Goal: Book appointment/travel/reservation

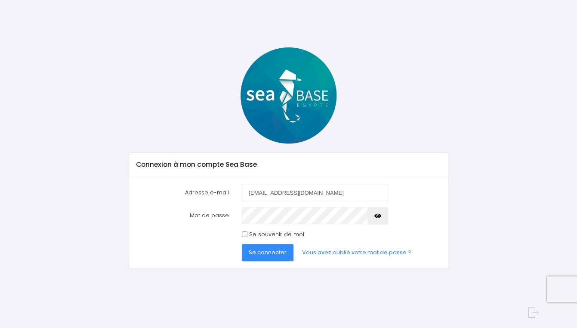
type input "reybozsylvain@gmail.com"
click at [277, 254] on span "Se connecter" at bounding box center [268, 252] width 38 height 8
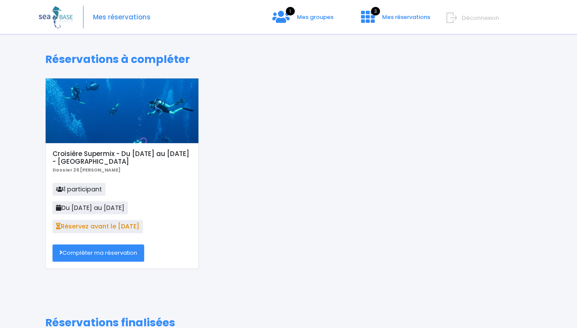
click at [99, 255] on link "Compléter ma réservation" at bounding box center [99, 252] width 92 height 17
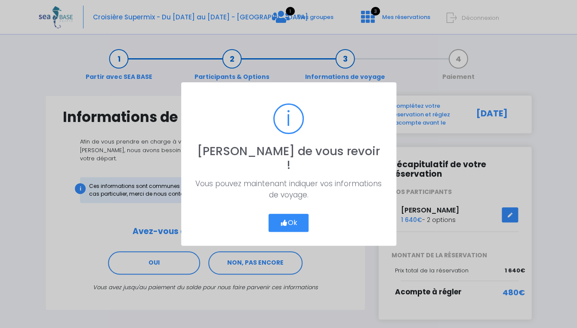
click at [295, 214] on button "Ok" at bounding box center [289, 223] width 40 height 18
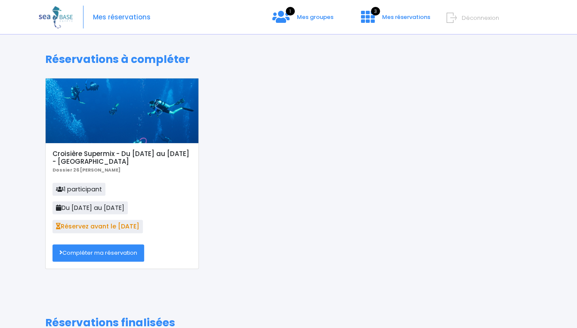
click at [93, 253] on link "Compléter ma réservation" at bounding box center [99, 252] width 92 height 17
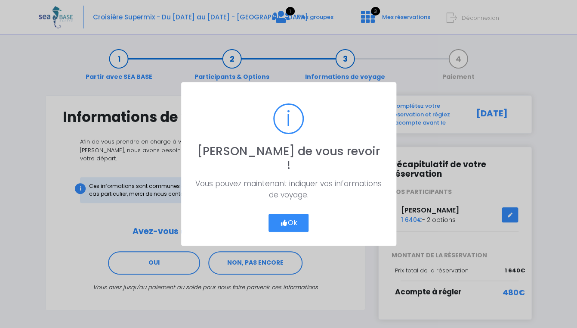
click at [289, 215] on button "Ok" at bounding box center [289, 223] width 40 height 18
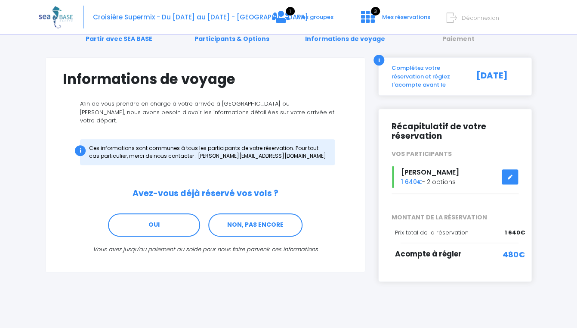
scroll to position [38, 0]
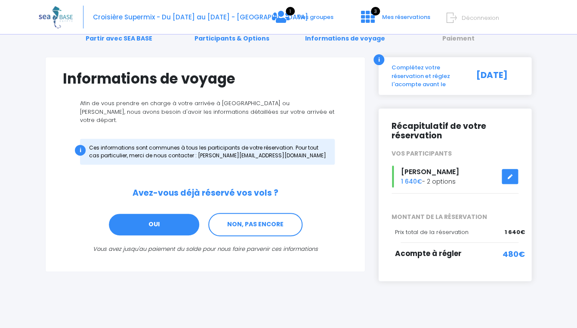
click at [152, 213] on link "OUI" at bounding box center [154, 224] width 92 height 23
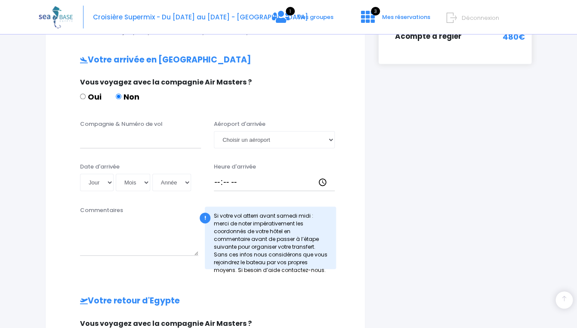
scroll to position [259, 0]
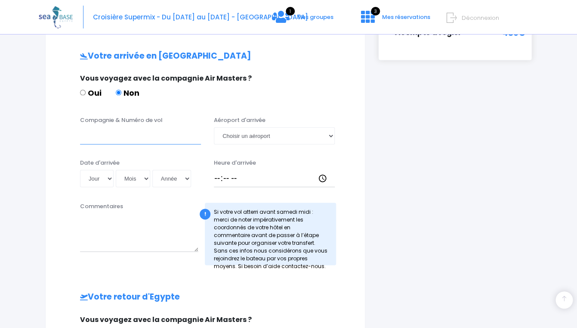
click at [106, 132] on input "Compagnie & Numéro de vol" at bounding box center [140, 135] width 121 height 17
click at [151, 127] on input "Transavia TO8048" at bounding box center [140, 135] width 121 height 17
type input "Transavia TO4340"
select select "Hurghada"
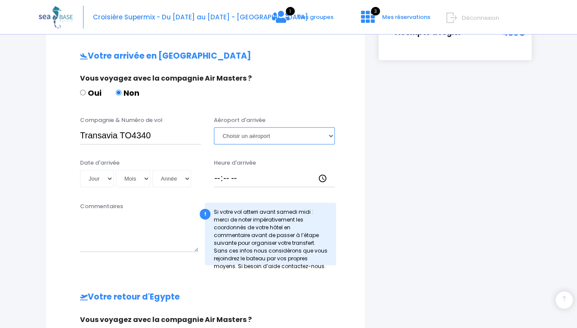
click option "Hurghada" at bounding box center [0, 0] width 0 height 0
click at [80, 170] on select "Jour 01 02 03 04 05 06 07 08 09 10 11 12 13 14 15 16 17 18 19 20 21 22 23 24 25…" at bounding box center [97, 178] width 34 height 17
select select "22"
click option "22" at bounding box center [0, 0] width 0 height 0
select select "05"
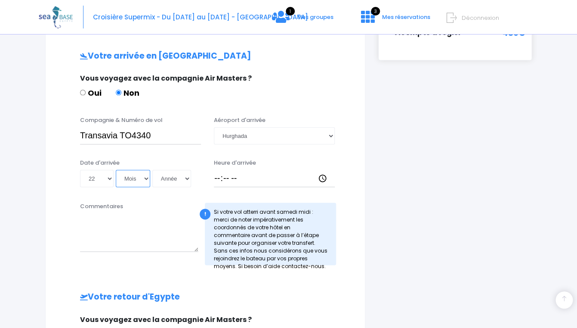
click option "05" at bounding box center [0, 0] width 0 height 0
click at [152, 170] on select "Année 2045 2044 2043 2042 2041 2040 2039 2038 2037 2036 2035 2034 2033 2032 203…" at bounding box center [171, 178] width 39 height 17
select select "2025"
click option "2025" at bounding box center [0, 0] width 0 height 0
type input "2025-05-22"
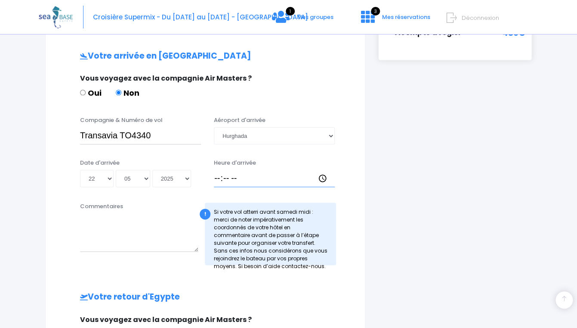
click at [220, 171] on input "Heure d'arrivée" at bounding box center [274, 178] width 121 height 17
type input "14:30"
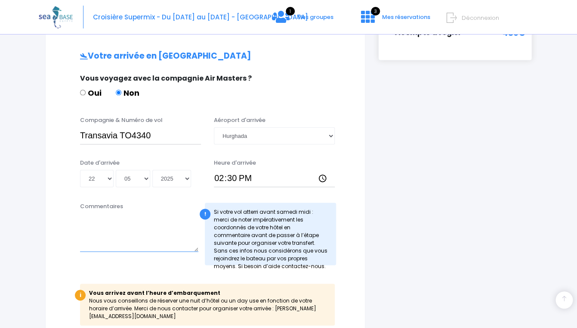
click at [108, 232] on textarea "Commentaires" at bounding box center [139, 232] width 118 height 38
click at [94, 214] on textarea "Commentaires" at bounding box center [139, 232] width 118 height 38
click at [84, 226] on textarea "Siva Grand Beach The Corniche uHurghada" at bounding box center [139, 232] width 118 height 38
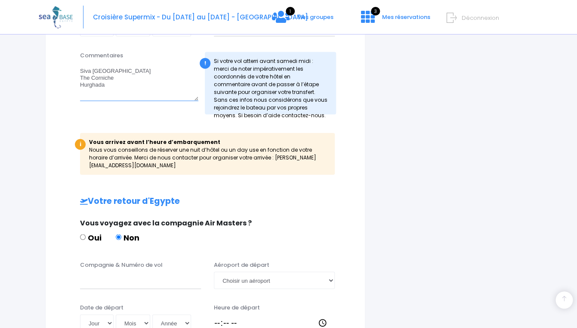
scroll to position [391, 0]
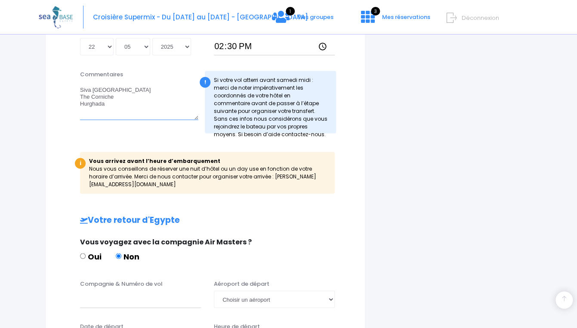
drag, startPoint x: 117, startPoint y: 96, endPoint x: 70, endPoint y: 77, distance: 50.9
click at [80, 81] on textarea "Siva Grand Beach The Corniche Hurghada" at bounding box center [139, 100] width 118 height 38
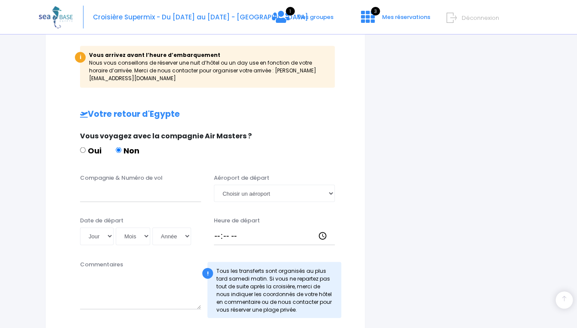
scroll to position [499, 0]
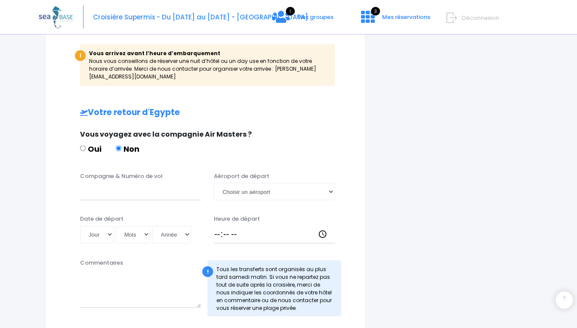
type textarea "Siva Grand Beach The Corniche Hurghada"
click at [108, 281] on textarea "Commentaires" at bounding box center [140, 288] width 121 height 38
paste textarea "Siva Grand Beach The Corniche Hurghada"
type textarea "Siva Grand Beach The Corniche Hurghada"
click at [102, 184] on input "Compagnie & Numéro de vol" at bounding box center [140, 191] width 121 height 17
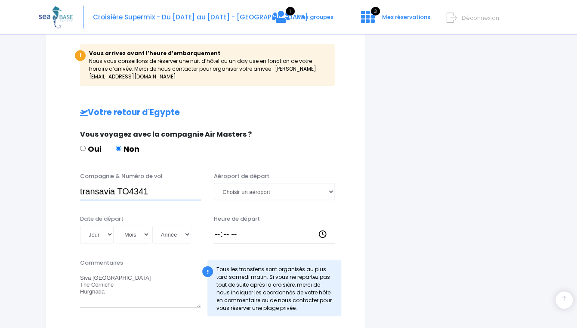
type input "transavia TO4341"
click at [80, 225] on select "Jour 01 02 03 04 05 06 07 08 09 10 11 12 13 14 15 16 17 18 19 20 21 22 23 24 25…" at bounding box center [97, 233] width 34 height 17
select select "31"
click option "31" at bounding box center [0, 0] width 0 height 0
click at [116, 225] on select "Mois 01 02 03 04 05 06 07 08 09 10 11 12" at bounding box center [133, 233] width 34 height 17
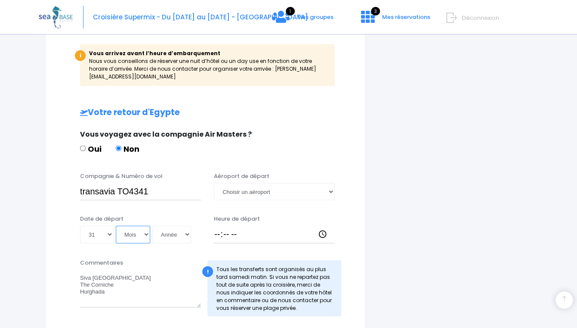
select select "05"
click option "05" at bounding box center [0, 0] width 0 height 0
click at [152, 225] on select "Année 2045 2044 2043 2042 2041 2040 2039 2038 2037 2036 2035 2034 2033 2032 203…" at bounding box center [171, 233] width 39 height 17
select select "2026"
click option "2026" at bounding box center [0, 0] width 0 height 0
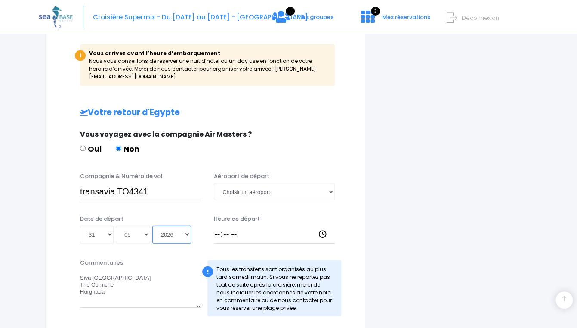
type input "2026-05-31"
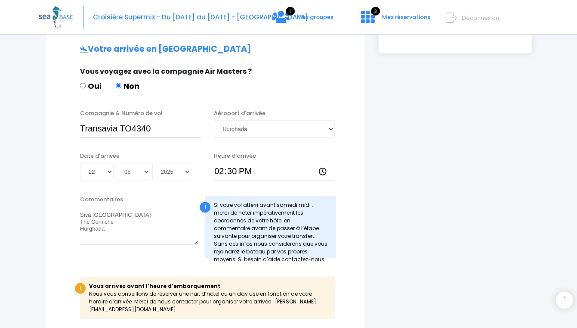
scroll to position [263, 0]
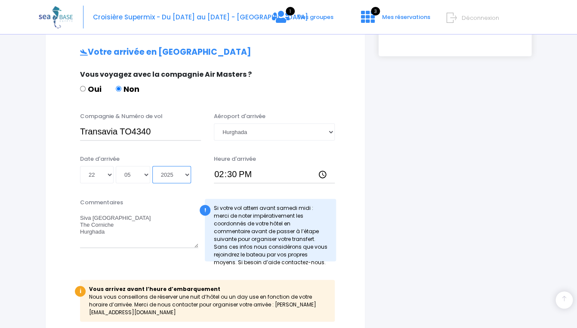
click at [152, 166] on select "Année 2045 2044 2043 2042 2041 2040 2039 2038 2037 2036 2035 2034 2033 2032 203…" at bounding box center [171, 174] width 39 height 17
select select "2026"
click option "2026" at bounding box center [0, 0] width 0 height 0
type input "2026-05-22"
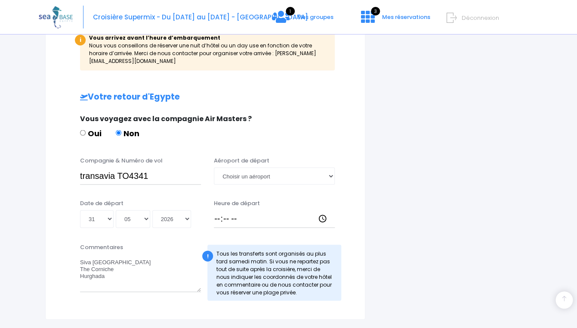
scroll to position [519, 0]
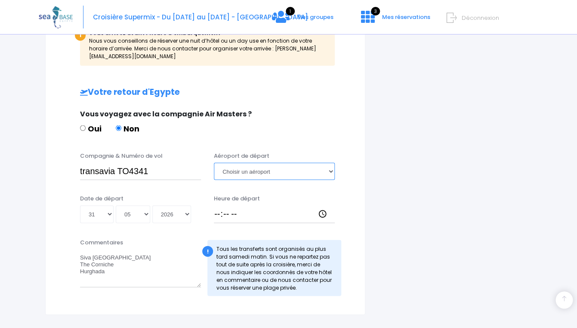
select select "Hurghada"
click option "Hurghada" at bounding box center [0, 0] width 0 height 0
click at [218, 205] on input "Heure de départ" at bounding box center [274, 213] width 121 height 17
type input "16:10"
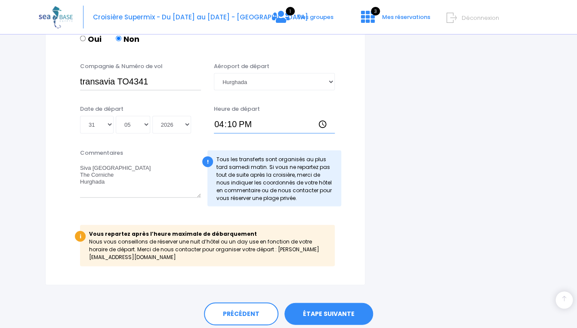
scroll to position [610, 0]
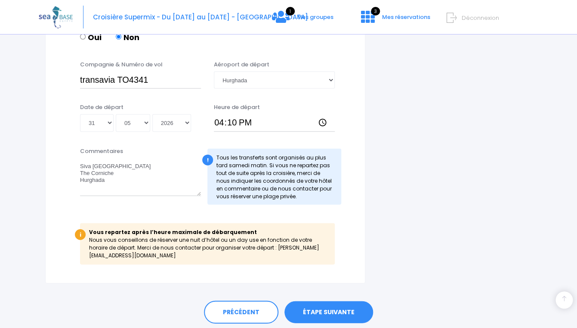
click at [310, 304] on link "ÉTAPE SUIVANTE" at bounding box center [329, 312] width 89 height 22
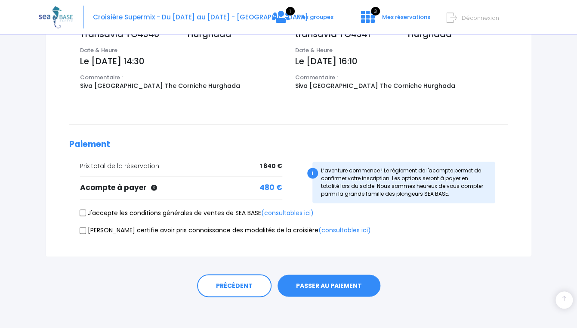
scroll to position [301, 0]
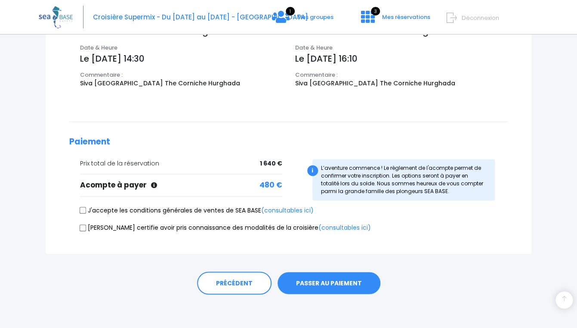
click at [84, 210] on input "J'accepte les conditions générales de ventes de SEA BASE (consultables ici)" at bounding box center [83, 210] width 7 height 7
checkbox input "true"
click at [84, 226] on input "Je certifie avoir pris connaissance des modalités de la croisière (consultables…" at bounding box center [83, 227] width 7 height 7
checkbox input "true"
click at [300, 284] on button "PASSER AU PAIEMENT" at bounding box center [329, 283] width 103 height 22
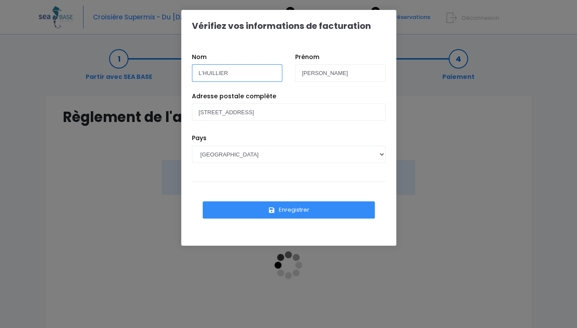
drag, startPoint x: 232, startPoint y: 72, endPoint x: 187, endPoint y: 65, distance: 45.3
click at [187, 65] on div "Nom L'HUILLIER" at bounding box center [237, 70] width 103 height 34
type input "L"
type input "REYBOZ"
type input "[PERSON_NAME]"
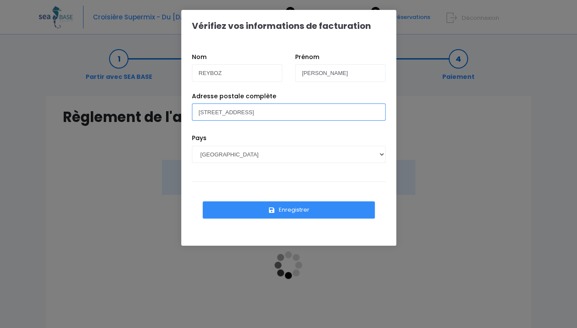
type input "11 Imp. [PERSON_NAME]"
click at [282, 208] on button "Enregistrer" at bounding box center [289, 209] width 172 height 17
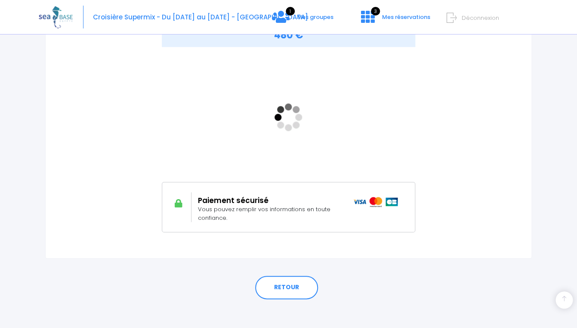
scroll to position [149, 0]
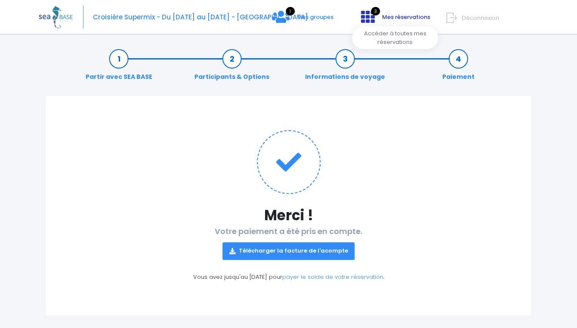
click at [369, 19] on icon at bounding box center [368, 17] width 14 height 14
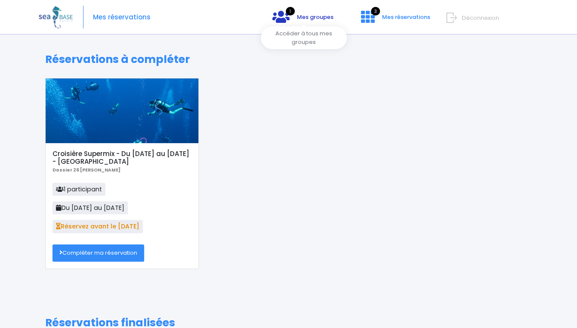
click at [291, 12] on span "1" at bounding box center [290, 11] width 9 height 9
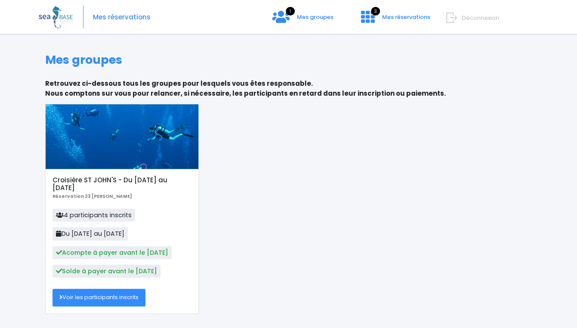
click at [358, 161] on div "Croisière ST JOHN'S - Du [DATE] au [DATE] Réservation 23 [PERSON_NAME] 4 partic…" at bounding box center [289, 215] width 500 height 223
